Goal: Task Accomplishment & Management: Use online tool/utility

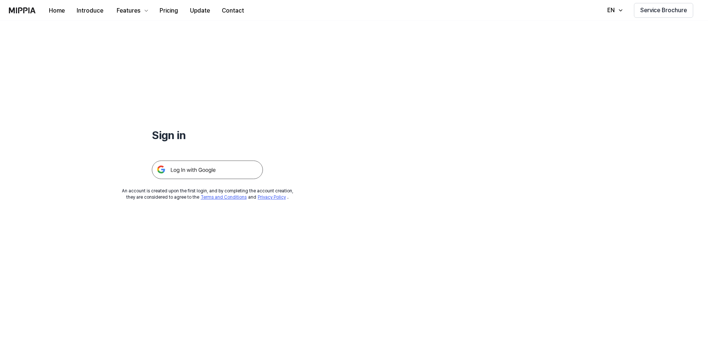
click at [201, 175] on img at bounding box center [207, 170] width 111 height 19
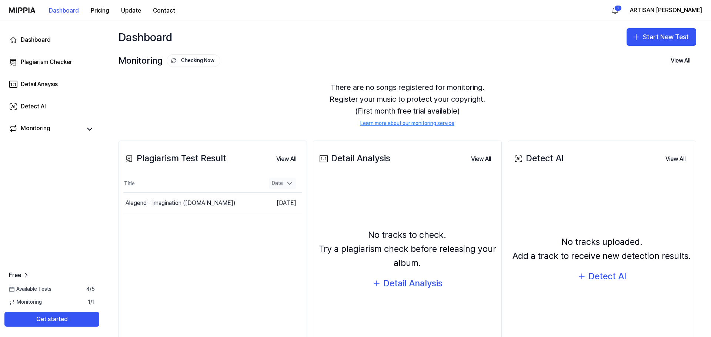
click at [292, 184] on table "Title Date Alegend - Imagination (freetouse.com) Go to Results Oct 14, 2025" at bounding box center [212, 194] width 179 height 39
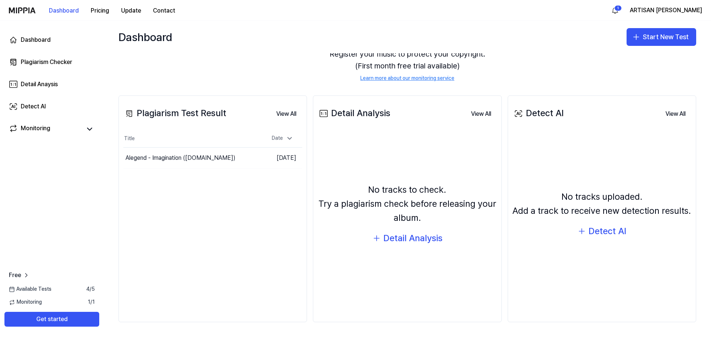
click at [642, 50] on div "Dashboard Start New Test" at bounding box center [407, 37] width 607 height 33
click at [640, 34] on button "Start New Test" at bounding box center [661, 37] width 70 height 18
click at [608, 51] on button "Plagiarism test" at bounding box center [649, 57] width 82 height 13
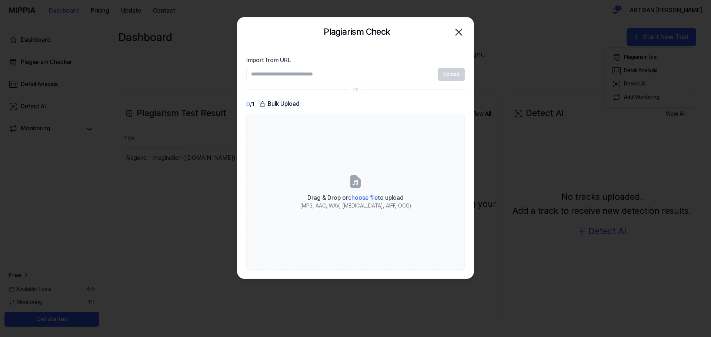
click at [458, 32] on icon "button" at bounding box center [459, 32] width 6 height 6
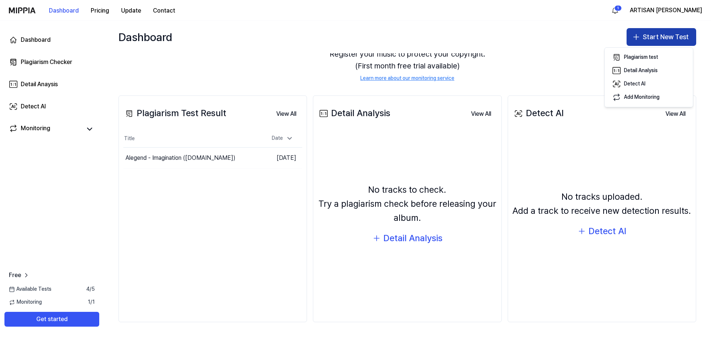
click at [652, 39] on button "Start New Test" at bounding box center [661, 37] width 70 height 18
click at [661, 43] on button "Start New Test" at bounding box center [661, 37] width 70 height 18
click at [642, 60] on div "Plagiarism test" at bounding box center [641, 57] width 34 height 7
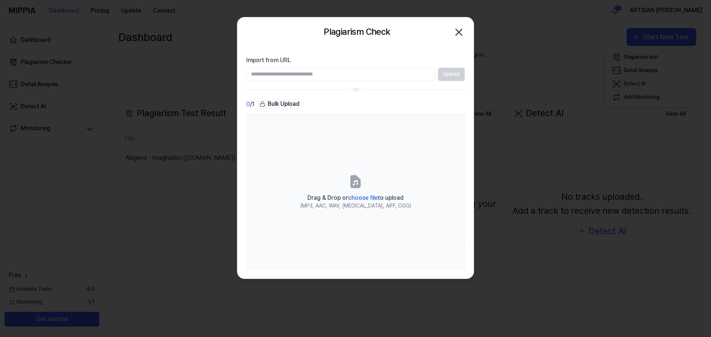
click at [458, 72] on div "Upload" at bounding box center [355, 74] width 218 height 13
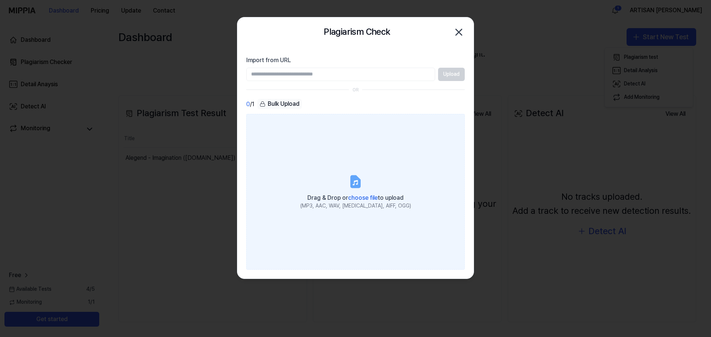
click at [334, 179] on label "Drag & Drop or choose file to upload (MP3, AAC, WAV, FLAC, AIFF, OGG)" at bounding box center [355, 192] width 218 height 156
click at [0, 0] on input "Drag & Drop or choose file to upload (MP3, AAC, WAV, FLAC, AIFF, OGG)" at bounding box center [0, 0] width 0 height 0
click at [401, 169] on label "Drag & Drop or choose file to upload (MP3, AAC, WAV, FLAC, AIFF, OGG)" at bounding box center [355, 192] width 218 height 156
click at [0, 0] on input "Drag & Drop or choose file to upload (MP3, AAC, WAV, FLAC, AIFF, OGG)" at bounding box center [0, 0] width 0 height 0
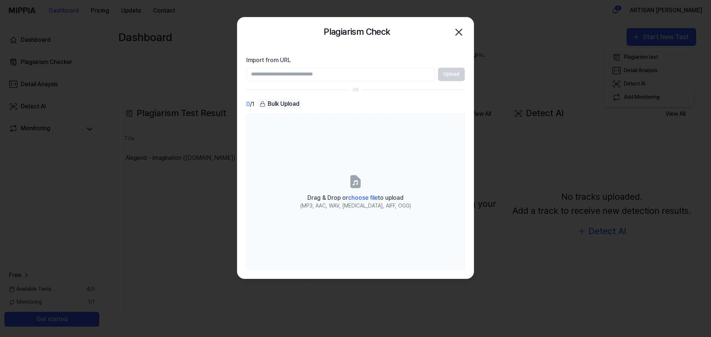
click at [463, 36] on icon "button" at bounding box center [459, 32] width 12 height 12
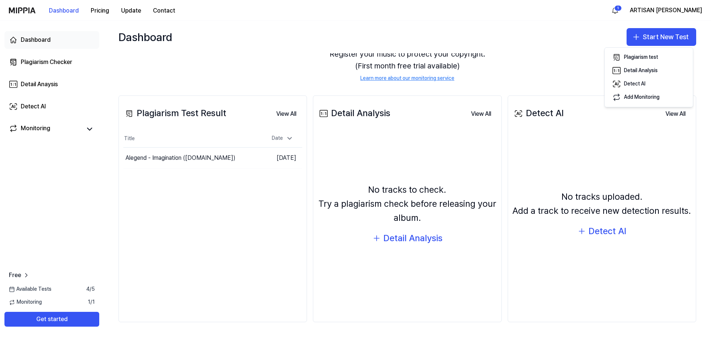
click at [51, 46] on link "Dashboard" at bounding box center [51, 40] width 95 height 18
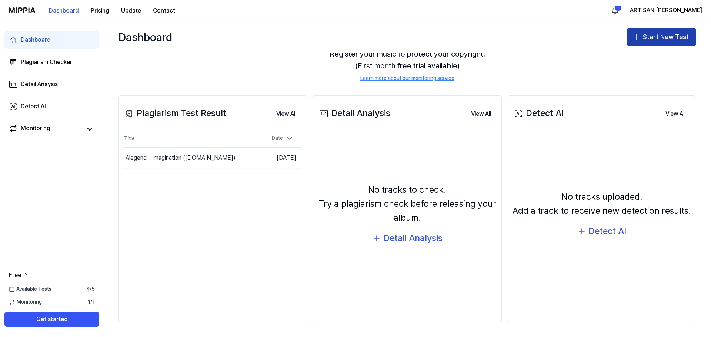
click at [666, 36] on button "Start New Test" at bounding box center [661, 37] width 70 height 18
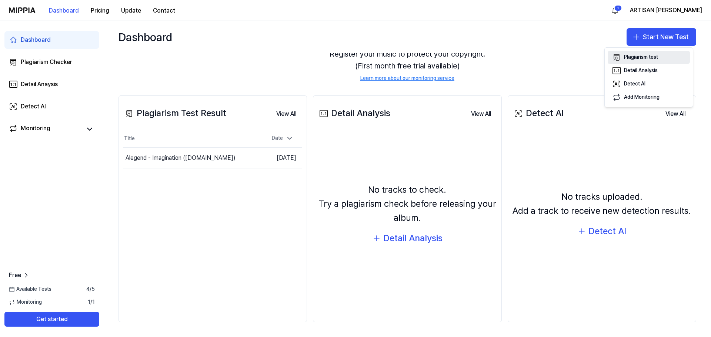
click at [630, 62] on button "Plagiarism test" at bounding box center [649, 57] width 82 height 13
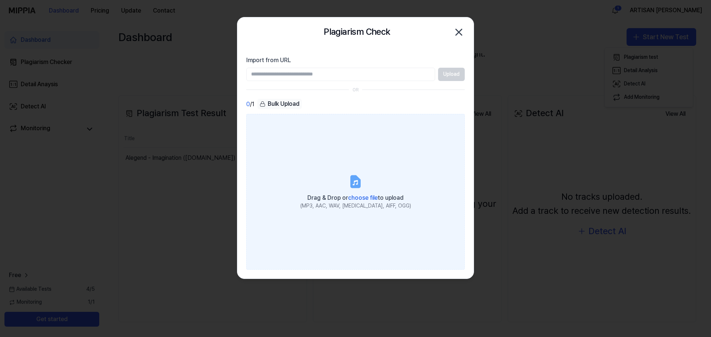
click at [387, 158] on label "Drag & Drop or choose file to upload (MP3, AAC, WAV, FLAC, AIFF, OGG)" at bounding box center [355, 192] width 218 height 156
click at [0, 0] on input "Drag & Drop or choose file to upload (MP3, AAC, WAV, FLAC, AIFF, OGG)" at bounding box center [0, 0] width 0 height 0
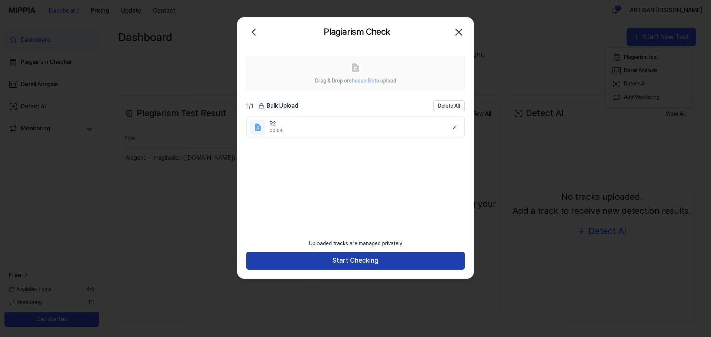
click at [376, 260] on button "Start Checking" at bounding box center [355, 261] width 218 height 18
click at [382, 257] on div at bounding box center [355, 168] width 711 height 337
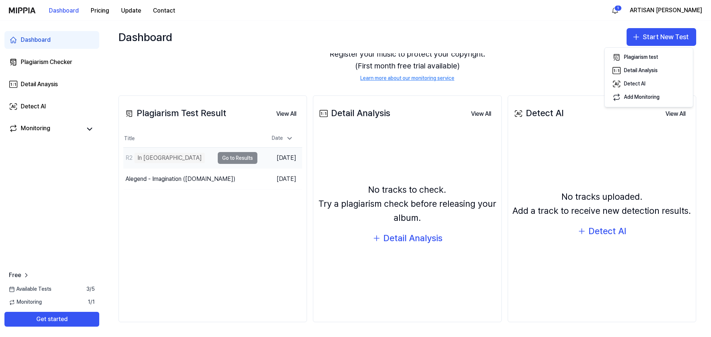
click at [243, 160] on td "R2 In Queue Go to Results" at bounding box center [190, 158] width 134 height 21
click at [243, 160] on td "R2 Analyze Music Notes Go to Results" at bounding box center [190, 158] width 134 height 21
click at [241, 157] on td "R2 Analyze Music Notes Go to Results" at bounding box center [190, 158] width 134 height 21
click at [240, 159] on td "R2 Analyze Music Notes Go to Results" at bounding box center [190, 158] width 134 height 21
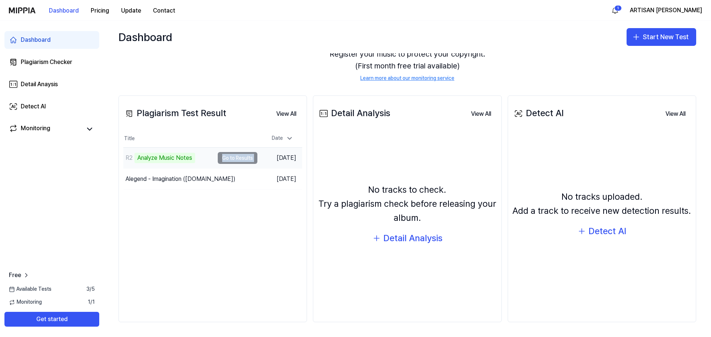
click at [240, 159] on td "R2 Analyze Music Notes Go to Results" at bounding box center [190, 158] width 134 height 21
click at [248, 195] on div "Plagiarism Test Result View All Plagiarism Test Result Title Date R2 Analyze Mu…" at bounding box center [212, 209] width 188 height 227
click at [236, 158] on td "R2 Analyze Music Notes Go to Results" at bounding box center [190, 158] width 134 height 21
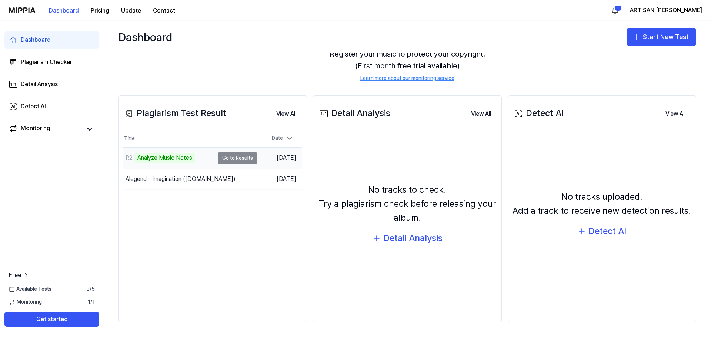
click at [231, 157] on td "R2 Analyze Music Notes Go to Results" at bounding box center [190, 158] width 134 height 21
click at [68, 127] on link "Monitoring" at bounding box center [45, 129] width 73 height 10
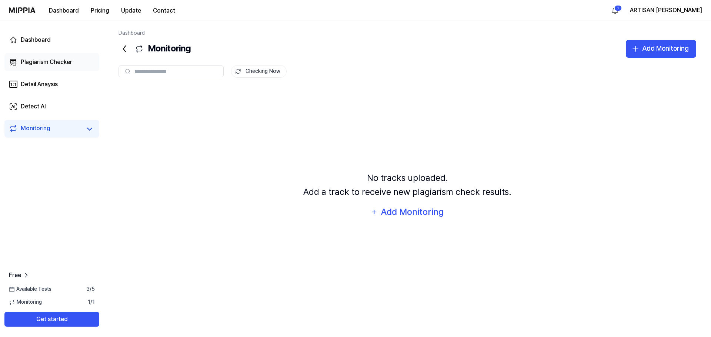
click at [38, 67] on link "Plagiarism Checker" at bounding box center [51, 62] width 95 height 18
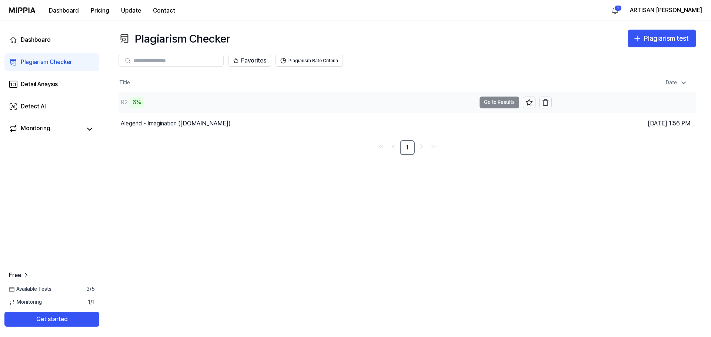
click at [180, 104] on div "R2 6%" at bounding box center [296, 102] width 357 height 21
click at [504, 106] on button "Go to Results" at bounding box center [499, 103] width 40 height 12
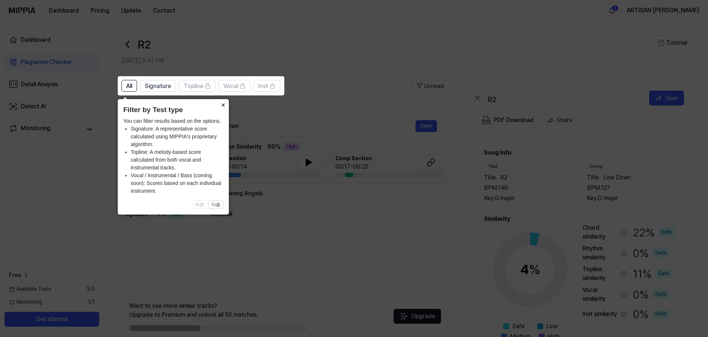
click at [223, 108] on button "×" at bounding box center [223, 104] width 12 height 10
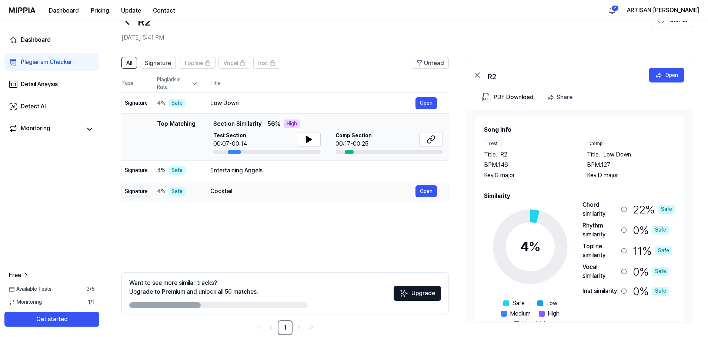
scroll to position [36, 0]
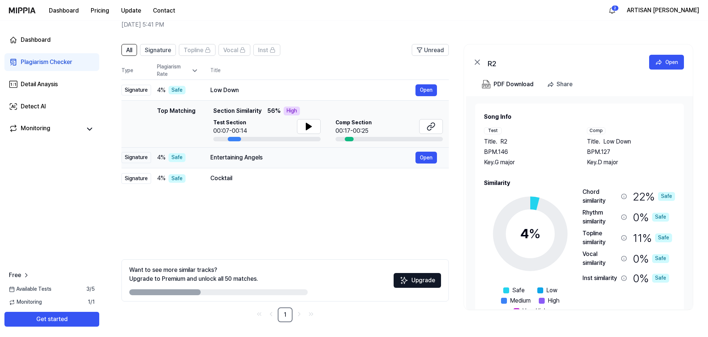
click at [206, 159] on td "Entertaining Angels Open" at bounding box center [323, 157] width 250 height 21
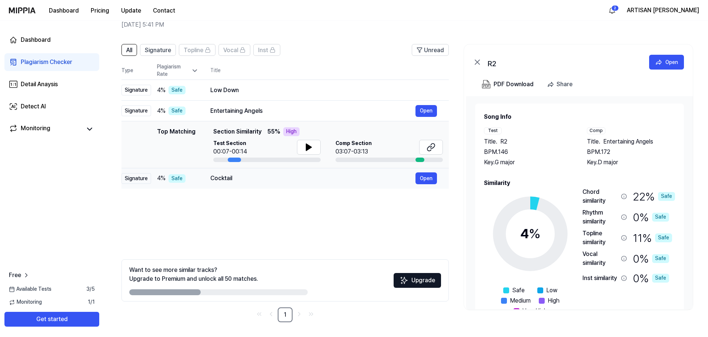
click at [236, 177] on div "Cocktail" at bounding box center [312, 178] width 205 height 9
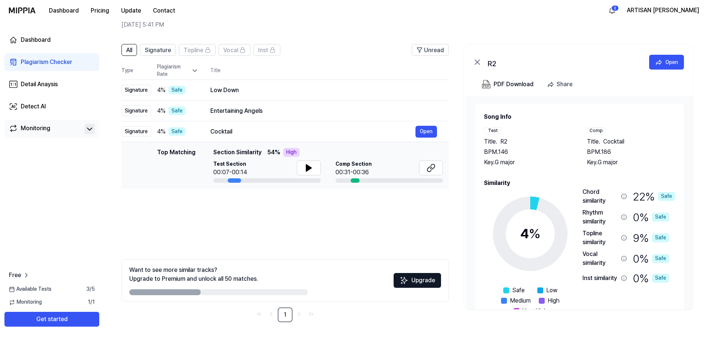
click at [85, 128] on button at bounding box center [89, 129] width 10 height 10
click at [37, 127] on div "Monitoring" at bounding box center [36, 129] width 30 height 10
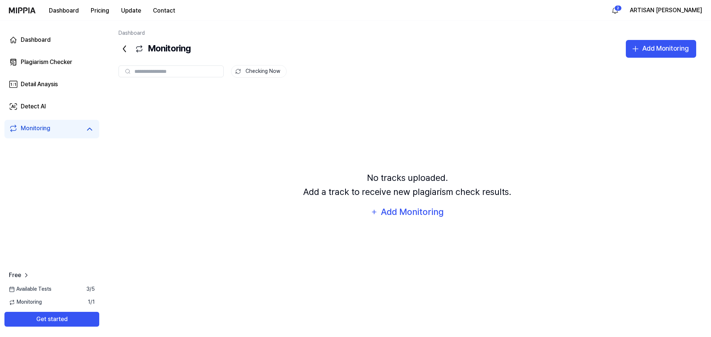
click at [82, 129] on div "Monitoring" at bounding box center [52, 129] width 86 height 10
click at [88, 132] on icon at bounding box center [89, 129] width 9 height 9
click at [64, 57] on link "Plagiarism Checker" at bounding box center [51, 62] width 95 height 18
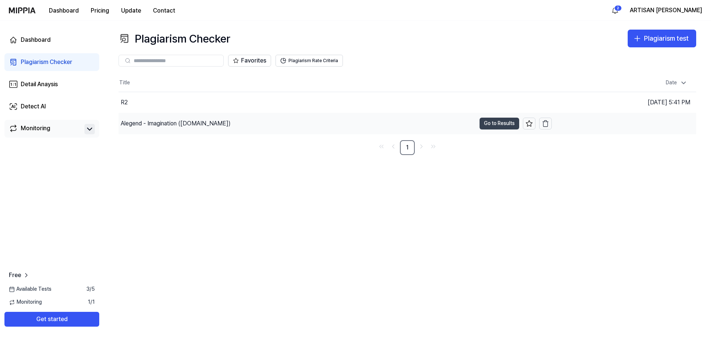
click at [492, 128] on button "Go to Results" at bounding box center [499, 124] width 40 height 12
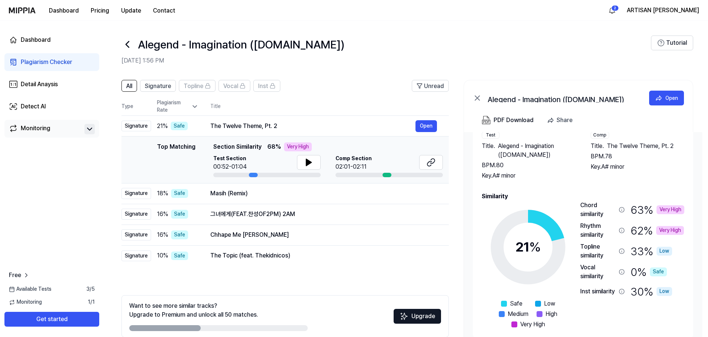
drag, startPoint x: 259, startPoint y: 175, endPoint x: 267, endPoint y: 174, distance: 7.5
click at [267, 174] on div at bounding box center [266, 175] width 107 height 4
click at [133, 45] on icon at bounding box center [127, 45] width 12 height 12
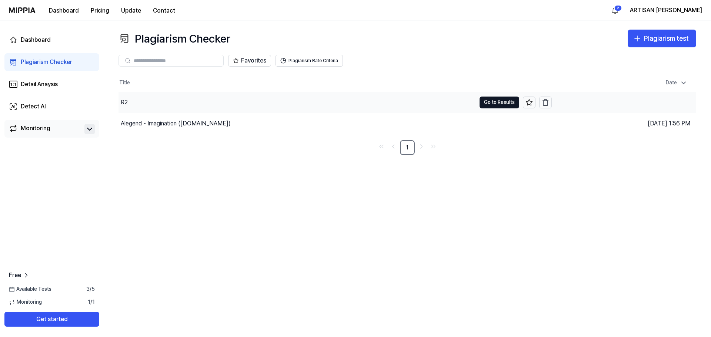
click at [163, 105] on div "R2" at bounding box center [296, 102] width 357 height 21
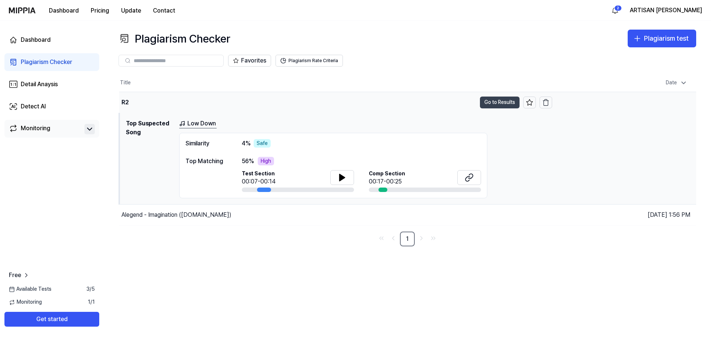
click at [498, 103] on button "Go to Results" at bounding box center [500, 103] width 40 height 12
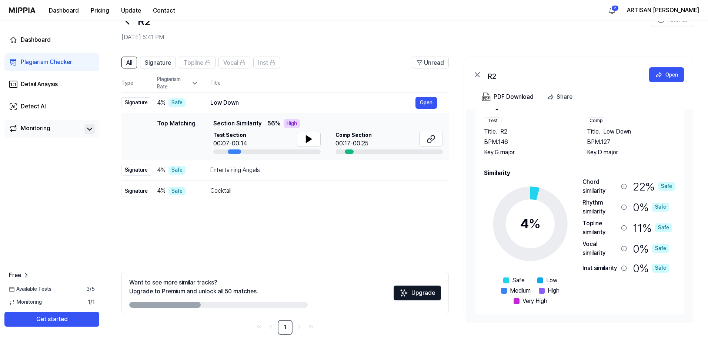
scroll to position [36, 0]
